Goal: Complete application form: Complete application form

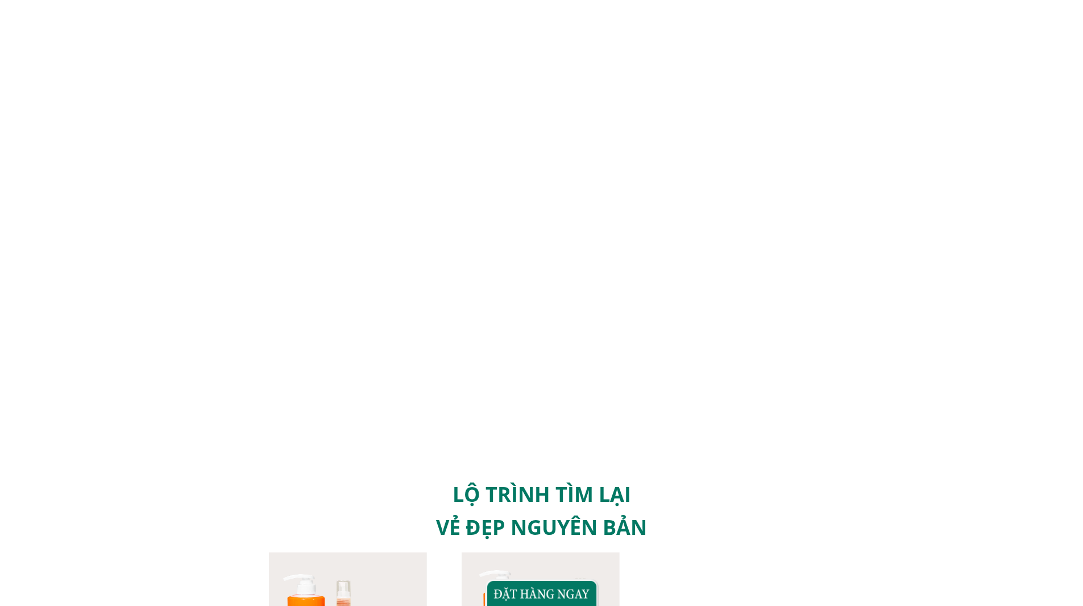
scroll to position [2218, 0]
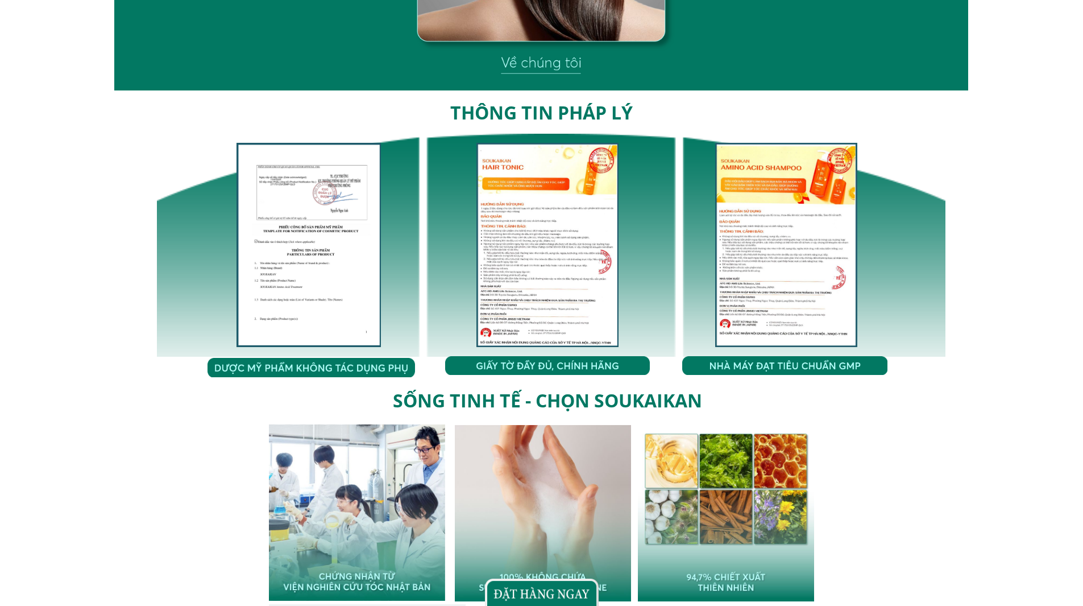
scroll to position [4037, 0]
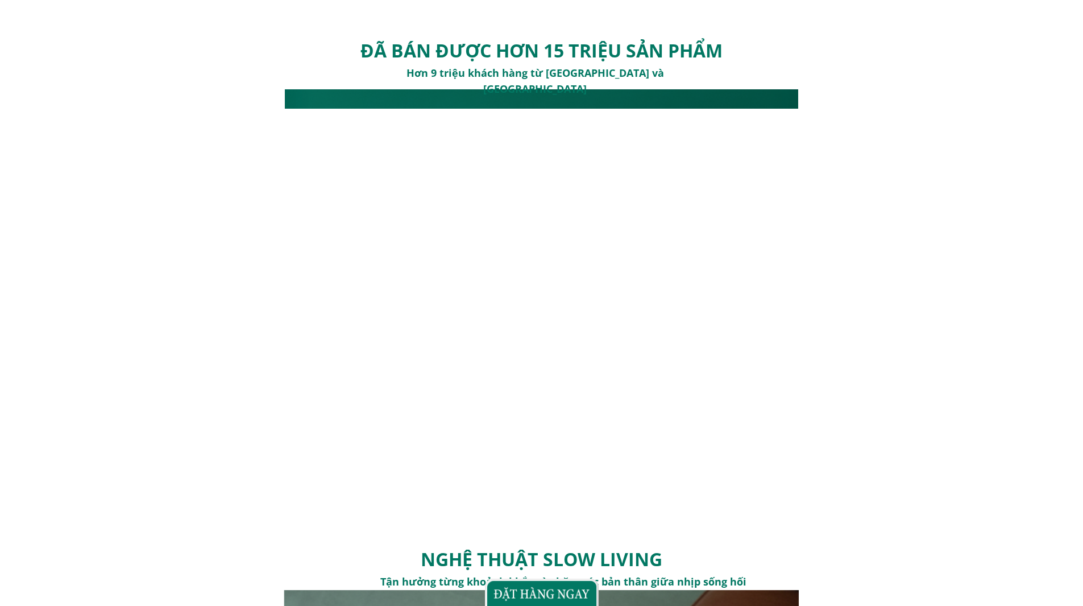
scroll to position [1422, 0]
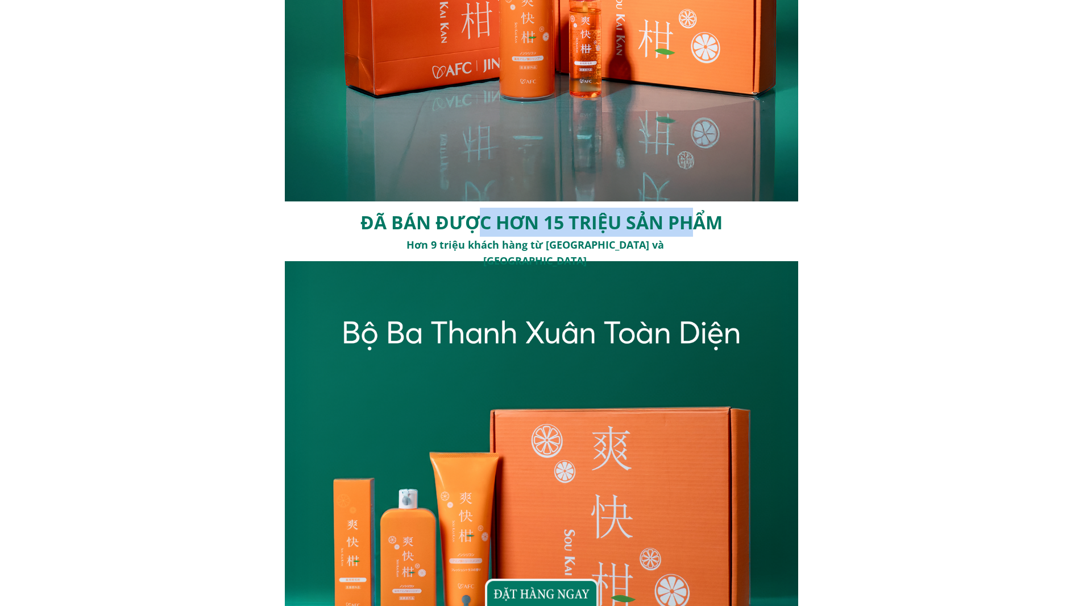
drag, startPoint x: 475, startPoint y: 219, endPoint x: 693, endPoint y: 223, distance: 217.8
click at [693, 223] on h1 "ĐÃ BÁN ĐƯỢC HƠN 15 TRIỆU SẢN PHẨM" at bounding box center [542, 222] width 384 height 29
click at [496, 232] on h1 "ĐÃ BÁN ĐƯỢC HƠN 15 TRIỆU SẢN PHẨM" at bounding box center [542, 222] width 384 height 29
drag, startPoint x: 446, startPoint y: 219, endPoint x: 676, endPoint y: 241, distance: 231.4
click at [676, 241] on div "ĐÃ BÁN ĐƯỢC HƠN 15 TRIỆU SẢN PHẨM Hơn 9 triệu khách hàng từ Nhật Bản và Singapo…" at bounding box center [542, 458] width 546 height 515
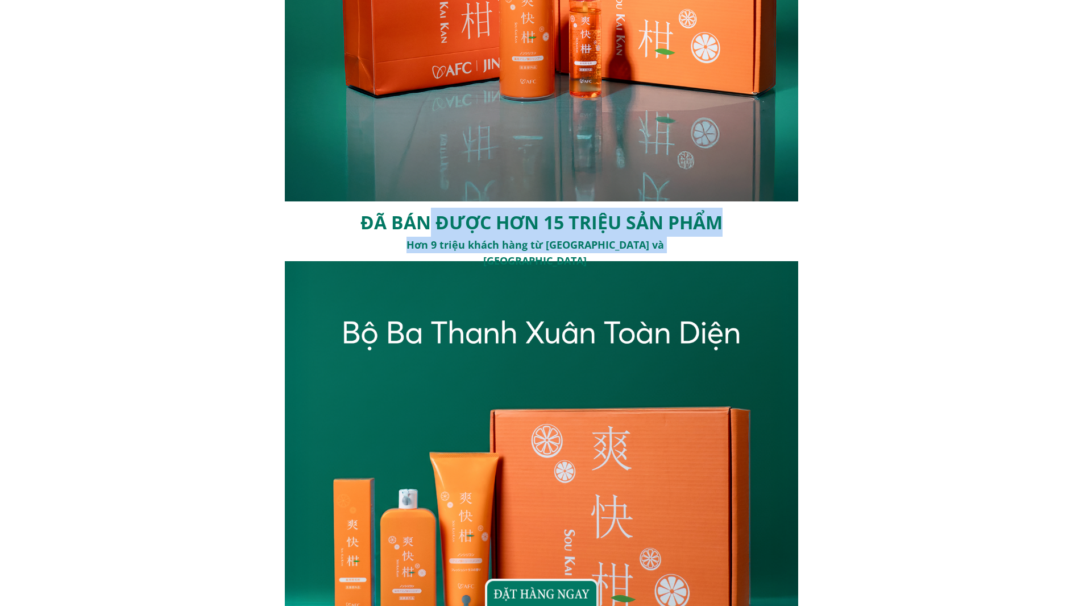
click at [606, 245] on h3 "Hơn 9 triệu khách hàng từ Nhật Bản và Singapore" at bounding box center [535, 253] width 360 height 33
drag, startPoint x: 657, startPoint y: 246, endPoint x: 346, endPoint y: 217, distance: 312.4
click at [346, 217] on div "ĐÃ BÁN ĐƯỢC HƠN 15 TRIỆU SẢN PHẨM Hơn 9 triệu khách hàng từ Nhật Bản và Singapo…" at bounding box center [542, 458] width 546 height 515
click at [449, 225] on h1 "ĐÃ BÁN ĐƯỢC HƠN 15 TRIỆU SẢN PHẨM" at bounding box center [542, 222] width 384 height 29
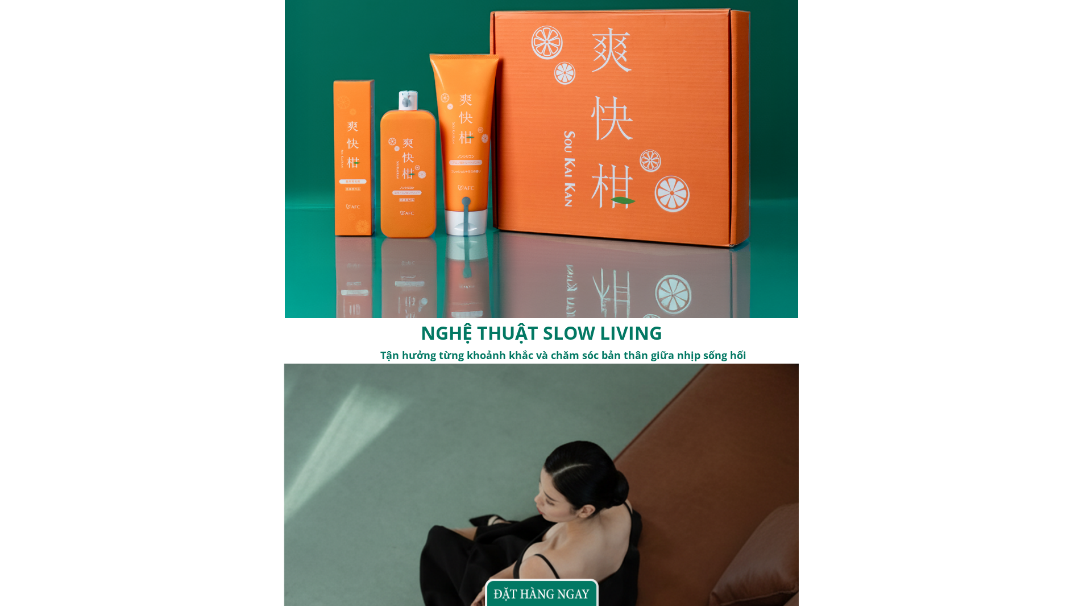
scroll to position [1763, 0]
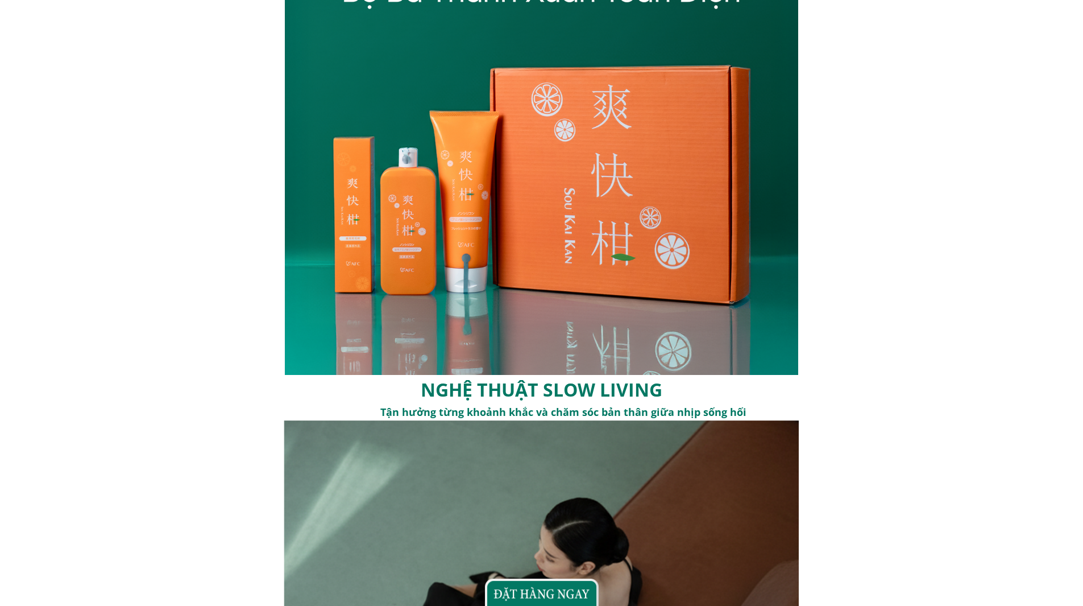
click at [920, 209] on div "ĐÃ BÁN ĐƯỢC HƠN 15 TRIỆU SẢN PHẨM Hơn 9 triệu khách hàng từ Nhật Bản và Singapo…" at bounding box center [541, 117] width 1083 height 515
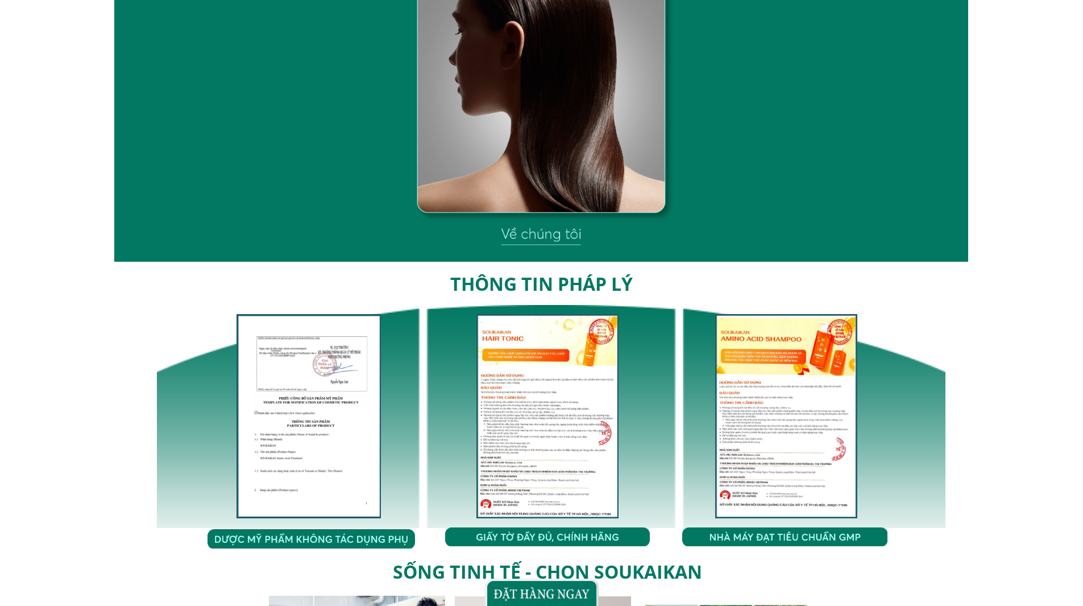
scroll to position [3856, 0]
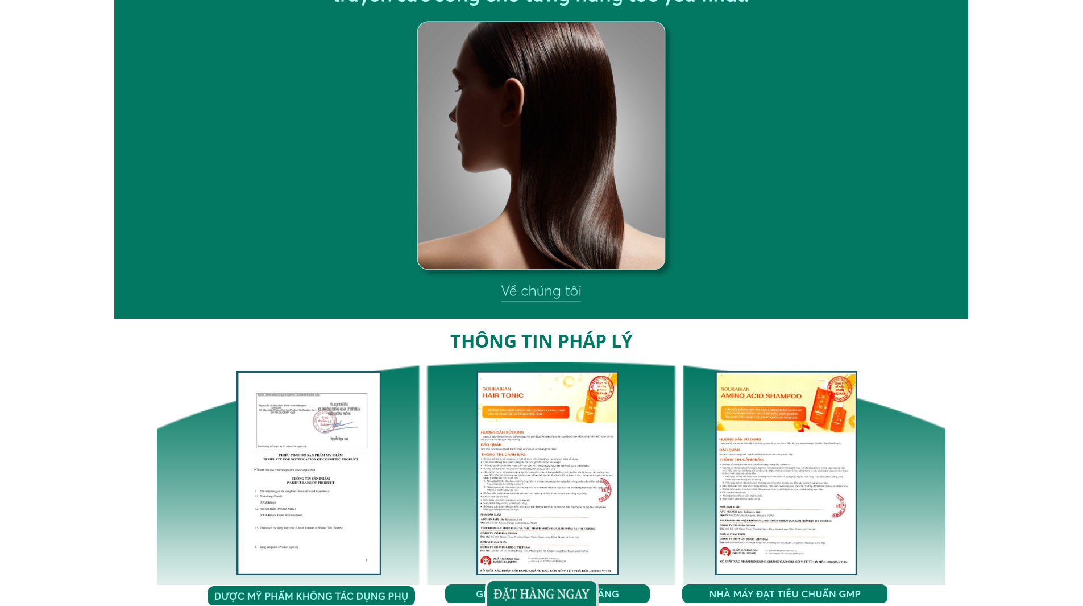
click at [546, 293] on div at bounding box center [541, 118] width 854 height 401
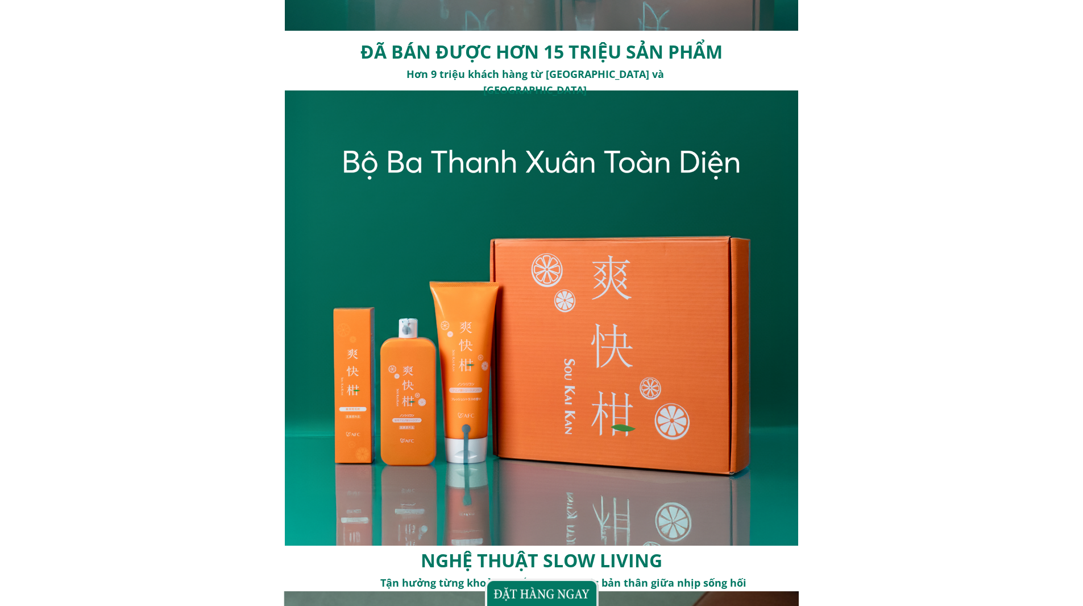
scroll to position [1422, 0]
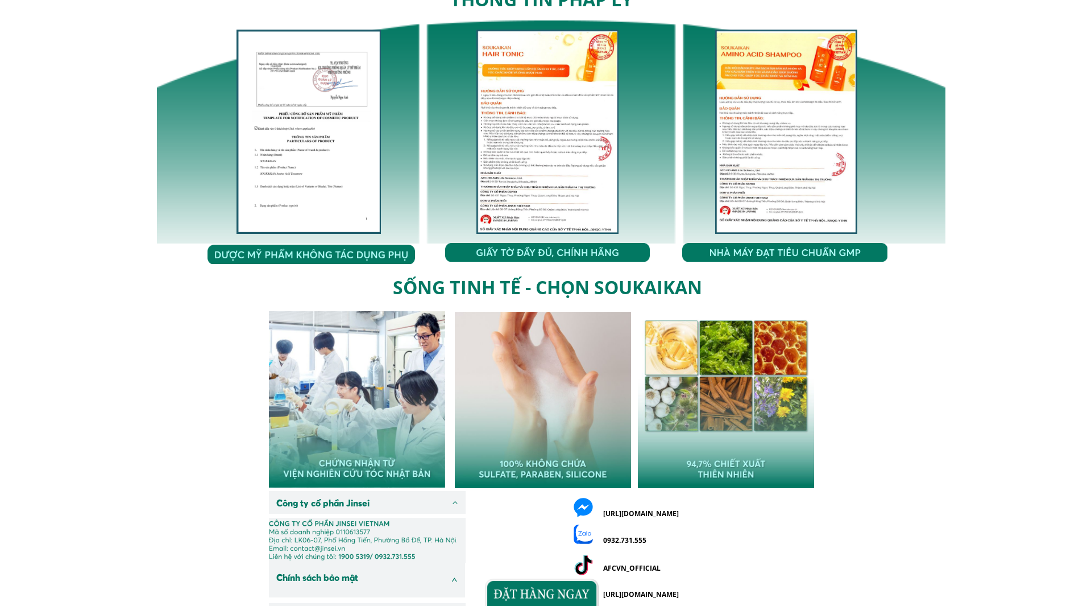
drag, startPoint x: 98, startPoint y: 305, endPoint x: 93, endPoint y: 312, distance: 8.5
click at [93, 312] on div "SỐNG TINH TẾ - CHỌN SOUKAIKAN" at bounding box center [541, 377] width 1083 height 222
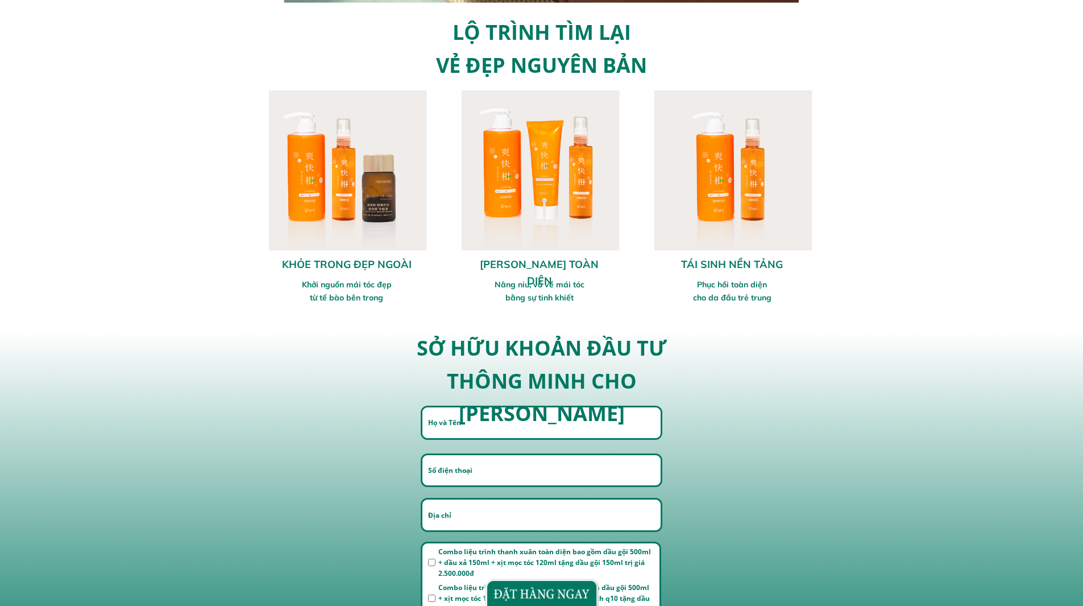
scroll to position [2616, 0]
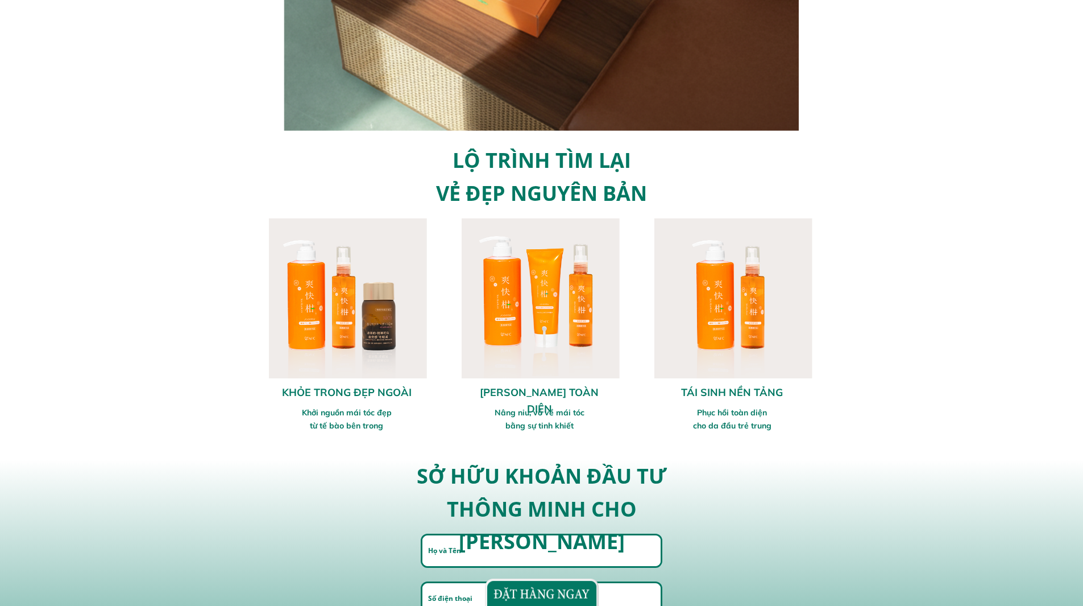
drag, startPoint x: 567, startPoint y: 300, endPoint x: 476, endPoint y: 302, distance: 91.6
click at [476, 302] on div at bounding box center [539, 298] width 160 height 160
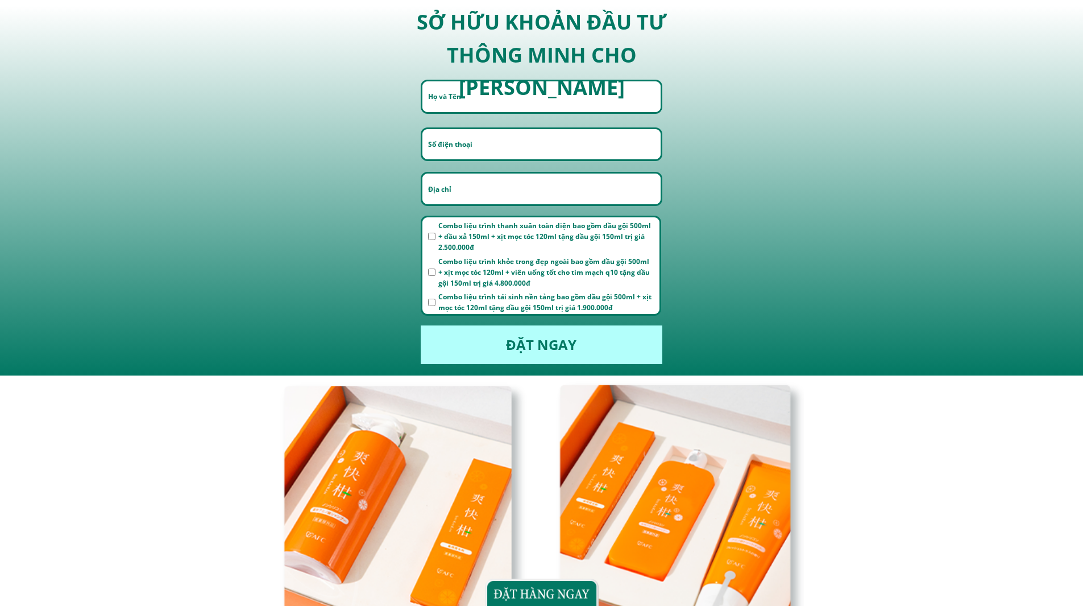
scroll to position [3070, 0]
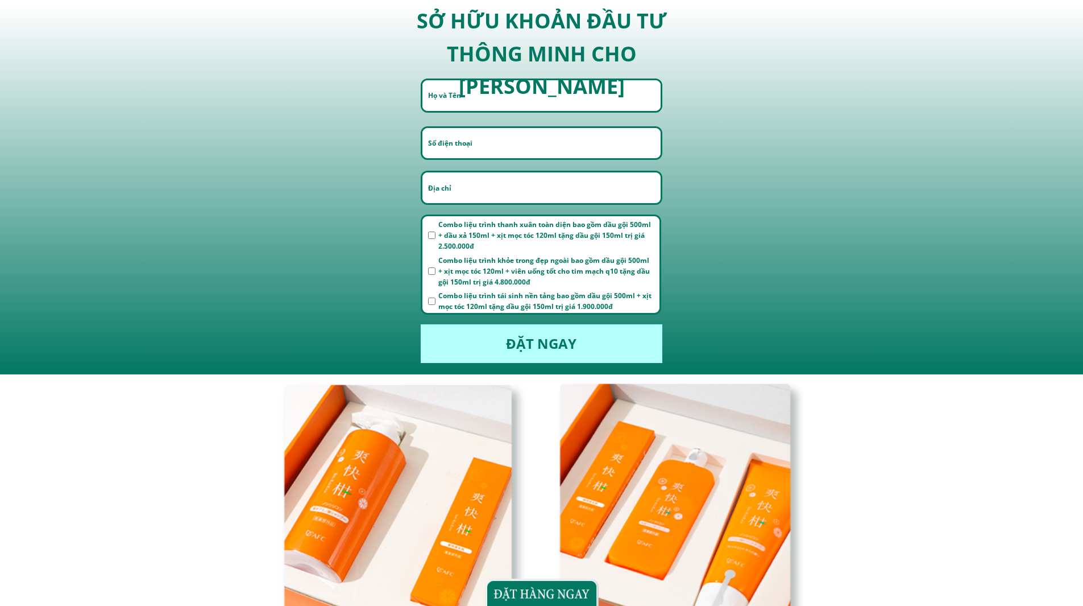
click at [431, 233] on input "checkbox" at bounding box center [431, 234] width 7 height 7
click at [431, 236] on input "checkbox" at bounding box center [431, 234] width 7 height 7
checkbox input "false"
click at [528, 99] on input "text" at bounding box center [541, 95] width 232 height 31
type input "h"
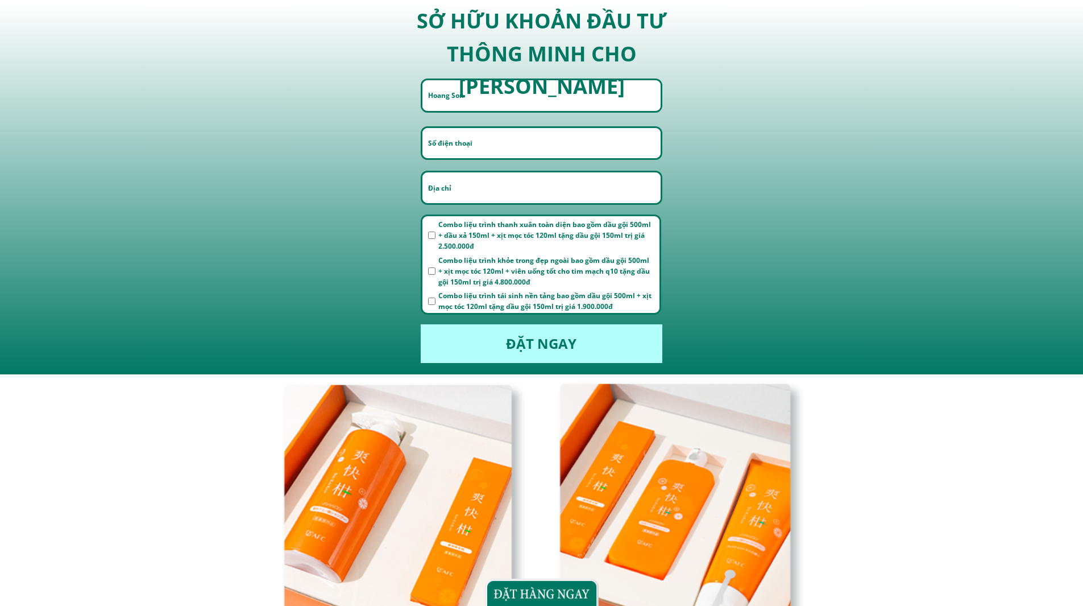
type input "Hoang Son"
type input "0941264095"
type input "[GEOGRAPHIC_DATA]"
click at [430, 304] on input "checkbox" at bounding box center [431, 300] width 7 height 7
checkbox input "true"
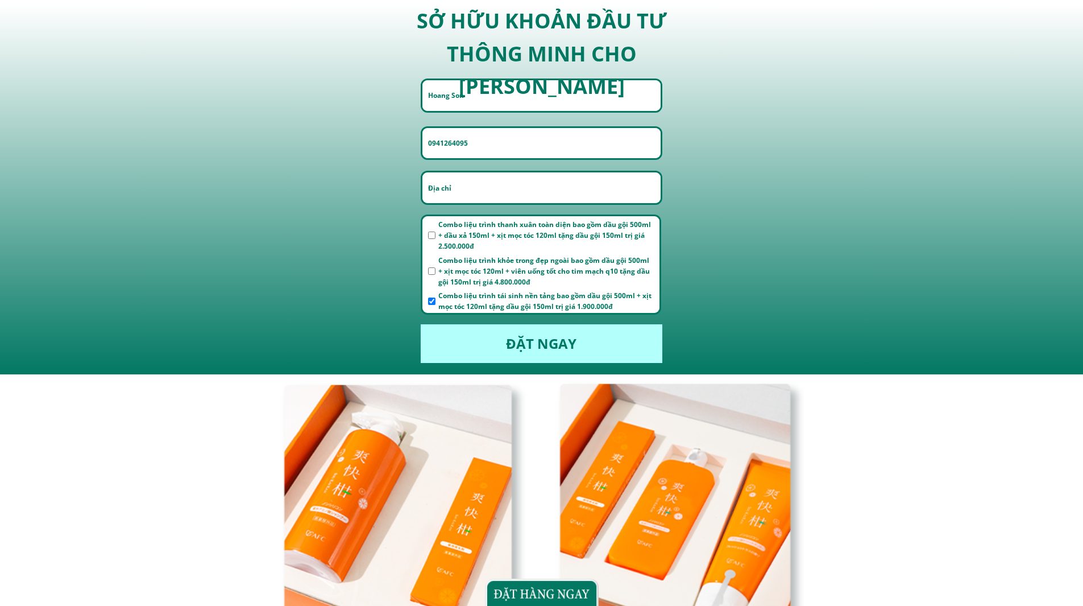
click at [429, 270] on input "checkbox" at bounding box center [431, 270] width 7 height 7
checkbox input "true"
click at [432, 233] on input "checkbox" at bounding box center [431, 234] width 7 height 7
checkbox input "true"
click at [532, 377] on div "Sự kết hợp hoàn hảo giữa làm sạch chuyên sâu và kích hoạt mầm tóc mới Chăm sóc …" at bounding box center [542, 538] width 546 height 329
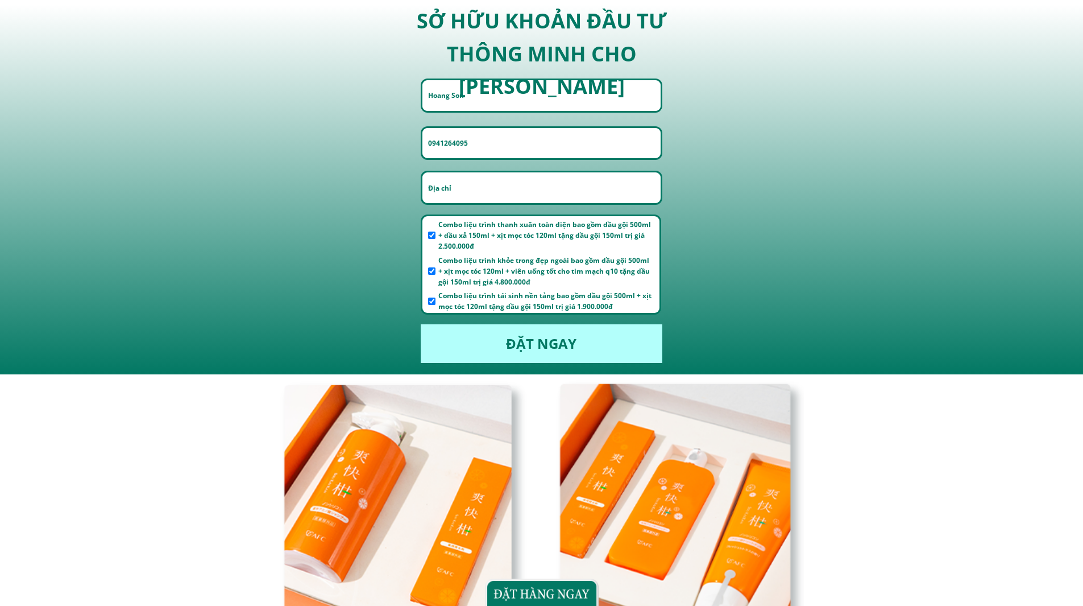
click at [541, 350] on p "ĐẶT NGAY" at bounding box center [541, 343] width 241 height 39
click at [517, 185] on input "text" at bounding box center [541, 187] width 232 height 31
type input "[GEOGRAPHIC_DATA]"
click at [587, 327] on p "ĐẶT NGAY" at bounding box center [541, 343] width 241 height 39
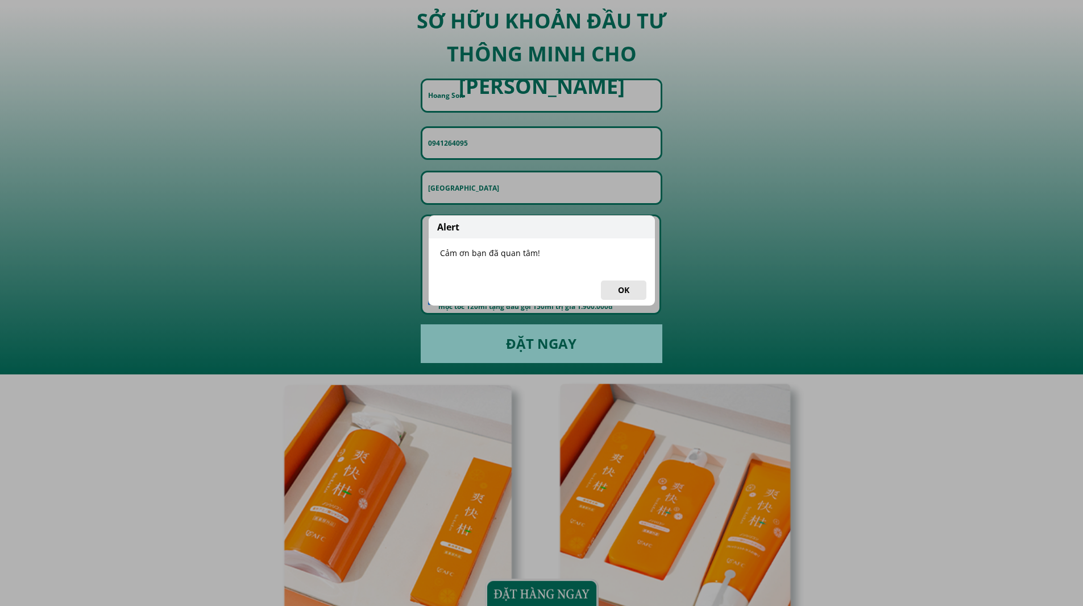
click at [623, 274] on div "Alert Cảm ơn bạn đã quan tâm! OK" at bounding box center [541, 260] width 227 height 91
click at [628, 296] on button "OK" at bounding box center [623, 289] width 45 height 19
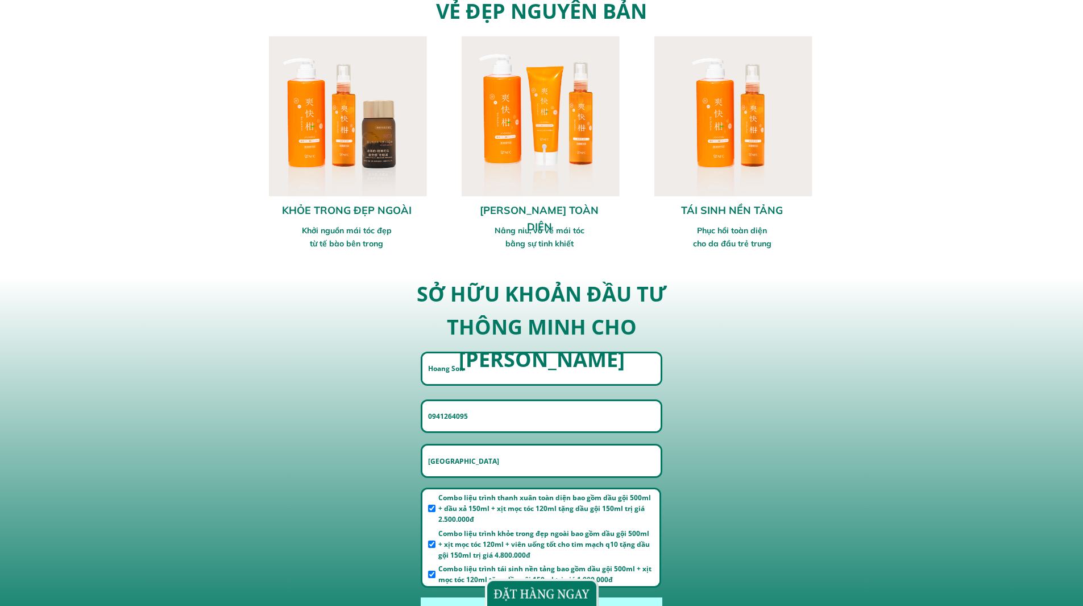
scroll to position [2957, 0]
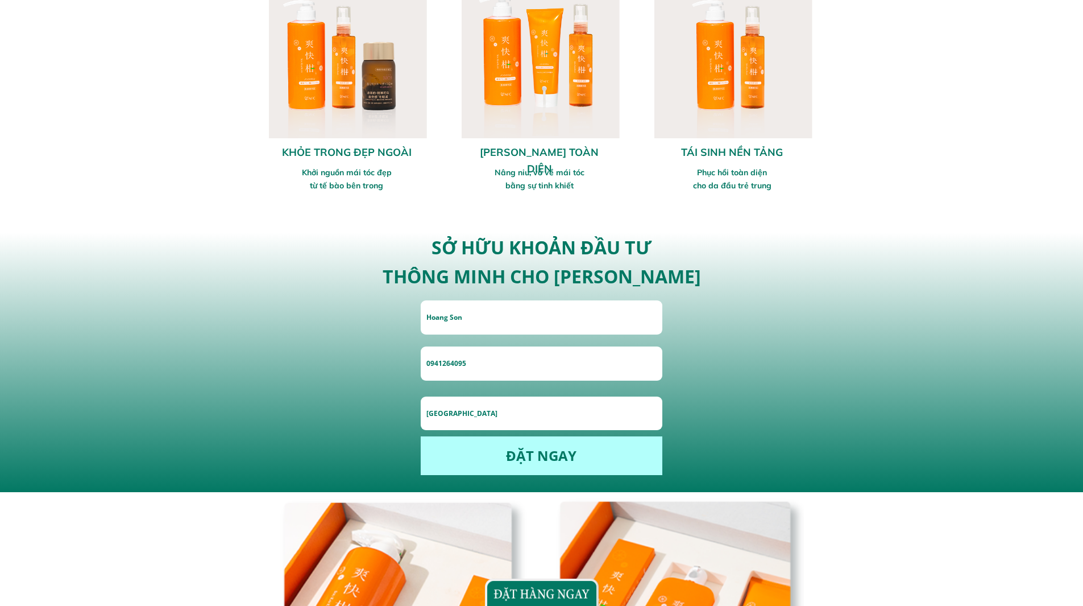
scroll to position [2843, 0]
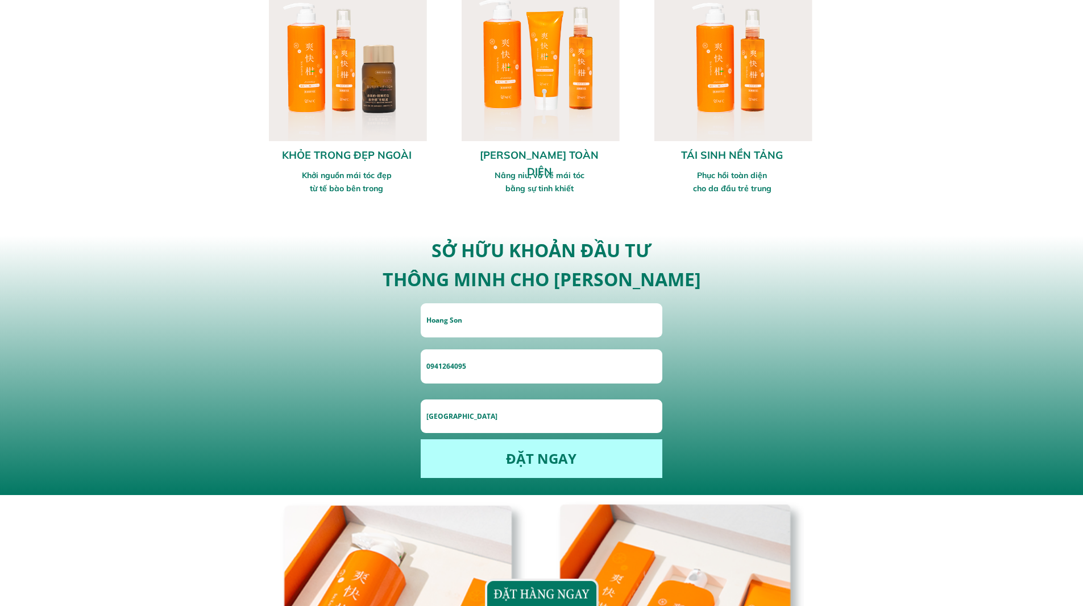
click at [570, 324] on input "Hoang Son" at bounding box center [541, 320] width 235 height 34
click at [469, 359] on input "0941264095" at bounding box center [541, 366] width 235 height 34
drag, startPoint x: 480, startPoint y: 414, endPoint x: 445, endPoint y: 416, distance: 35.3
click at [480, 415] on input "[GEOGRAPHIC_DATA]" at bounding box center [541, 416] width 235 height 34
click at [779, 327] on div "ĐẶT NGAY SỞ HỮU KHOẢN ĐẦU TƯ THÔNG MINH CHO MÁI TÓC" at bounding box center [542, 364] width 546 height 259
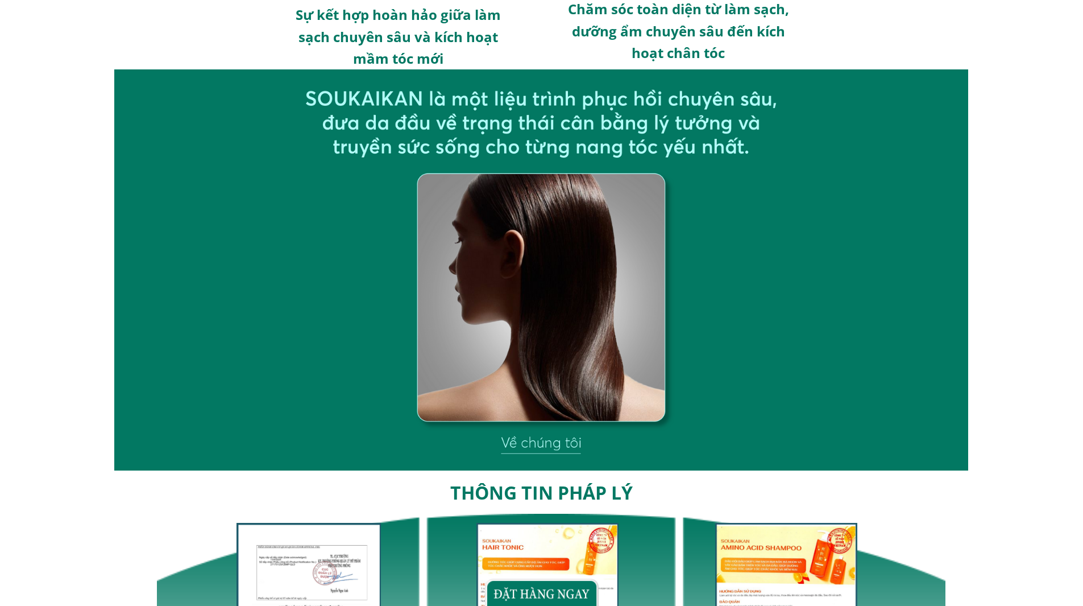
scroll to position [3580, 0]
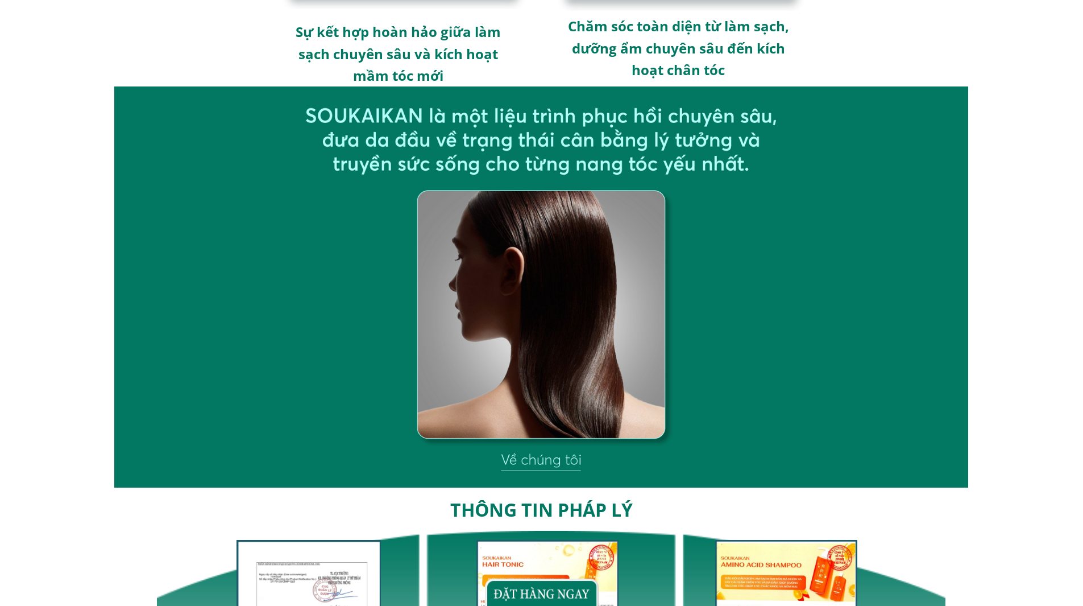
drag, startPoint x: 846, startPoint y: 295, endPoint x: 786, endPoint y: 193, distance: 118.8
click at [786, 193] on div at bounding box center [541, 286] width 854 height 401
drag, startPoint x: 356, startPoint y: 220, endPoint x: 714, endPoint y: 225, distance: 358.3
click at [714, 225] on div at bounding box center [541, 286] width 854 height 401
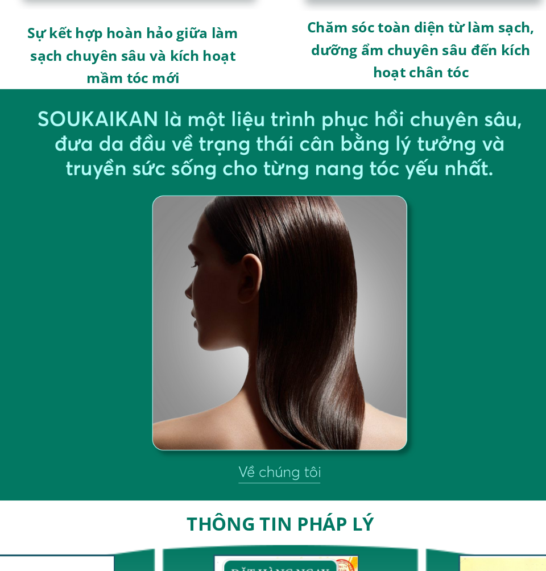
click at [376, 292] on div at bounding box center [272, 286] width 854 height 401
click at [453, 196] on div at bounding box center [272, 286] width 854 height 401
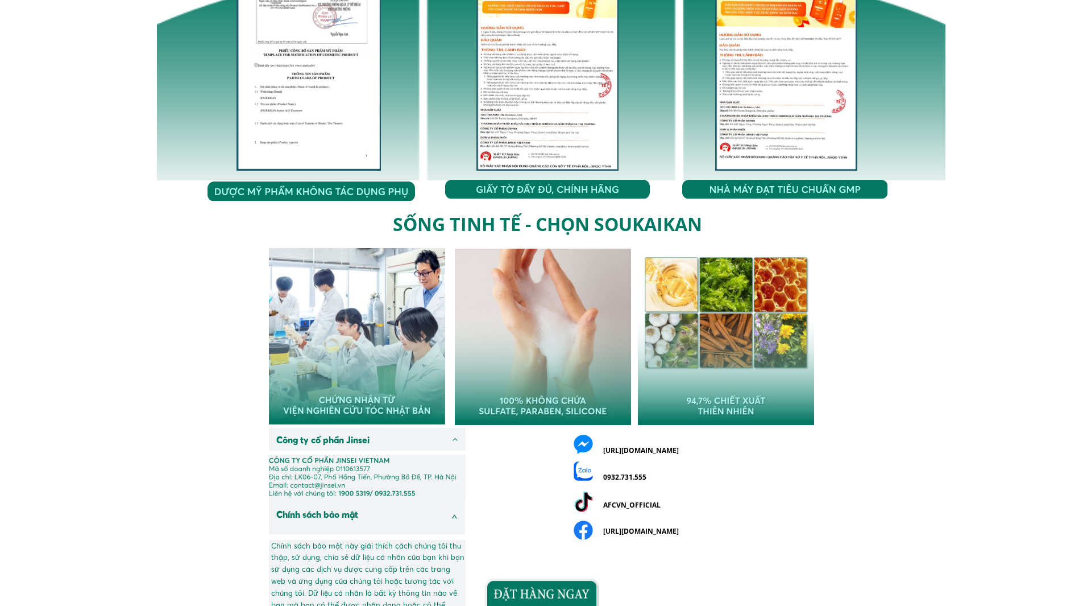
scroll to position [4261, 0]
